Goal: Navigation & Orientation: Go to known website

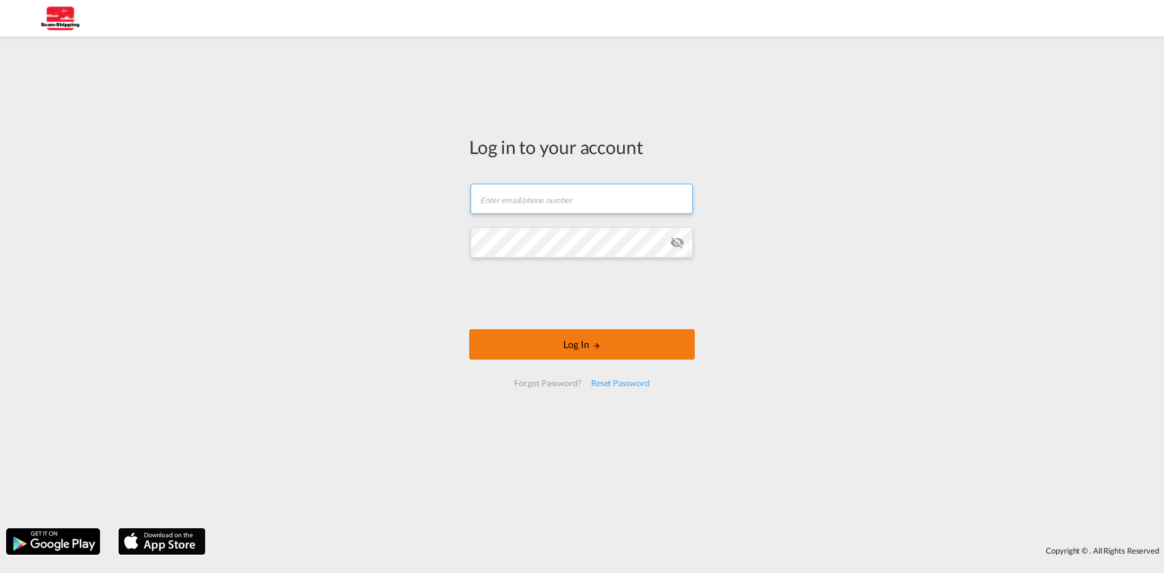
type input "[EMAIL_ADDRESS][DOMAIN_NAME]"
click at [580, 338] on button "Log In" at bounding box center [582, 344] width 226 height 30
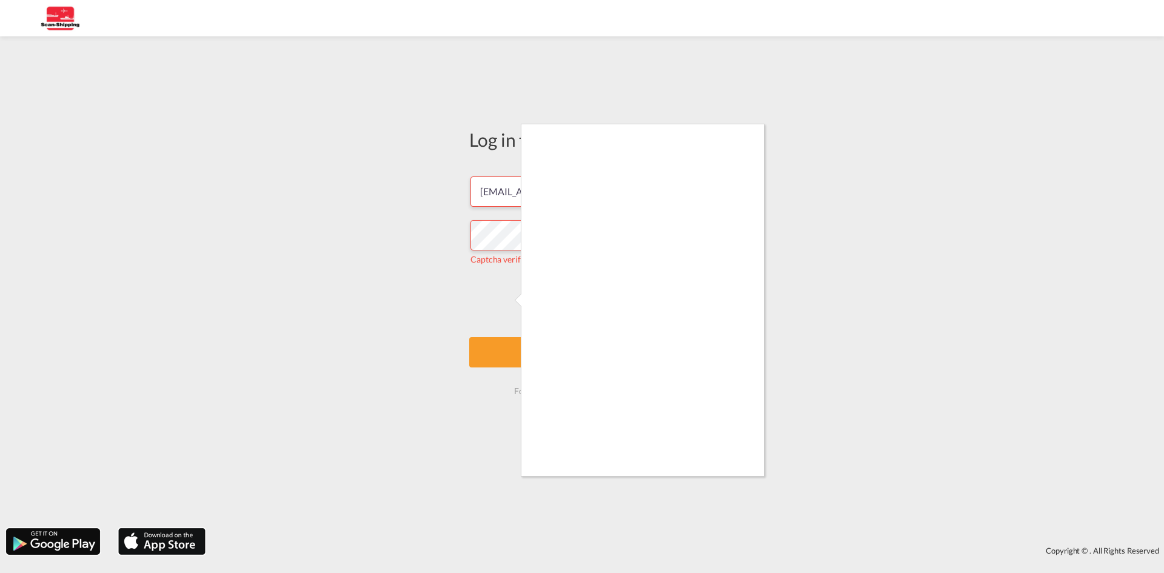
click at [765, 452] on div at bounding box center [582, 286] width 1164 height 573
click at [502, 306] on div at bounding box center [582, 286] width 1164 height 573
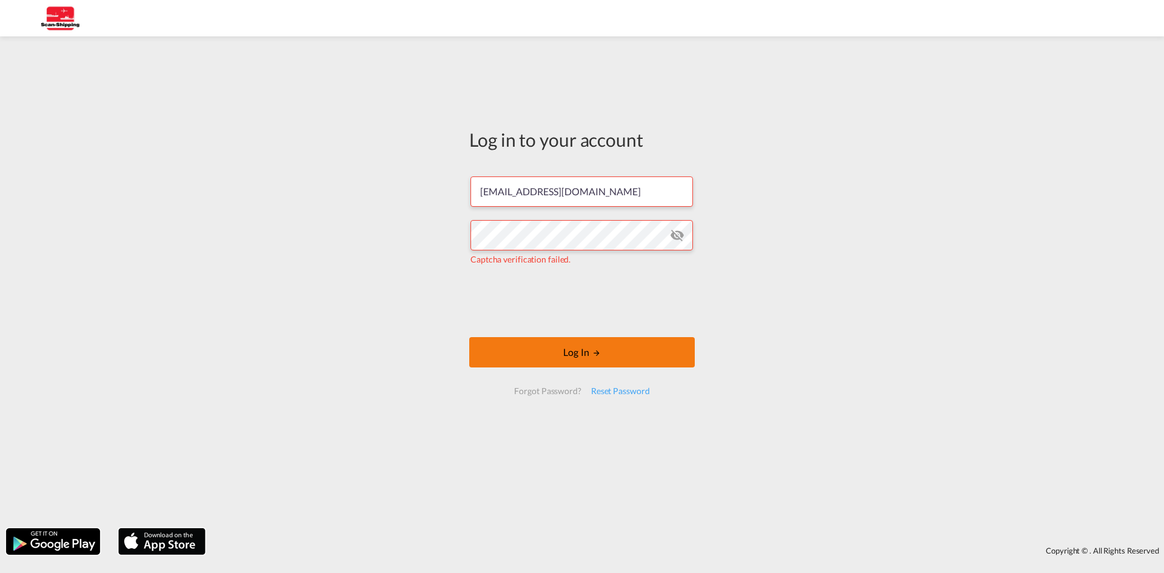
click at [575, 348] on button "Log In" at bounding box center [582, 352] width 226 height 30
